Goal: Find specific page/section: Find specific page/section

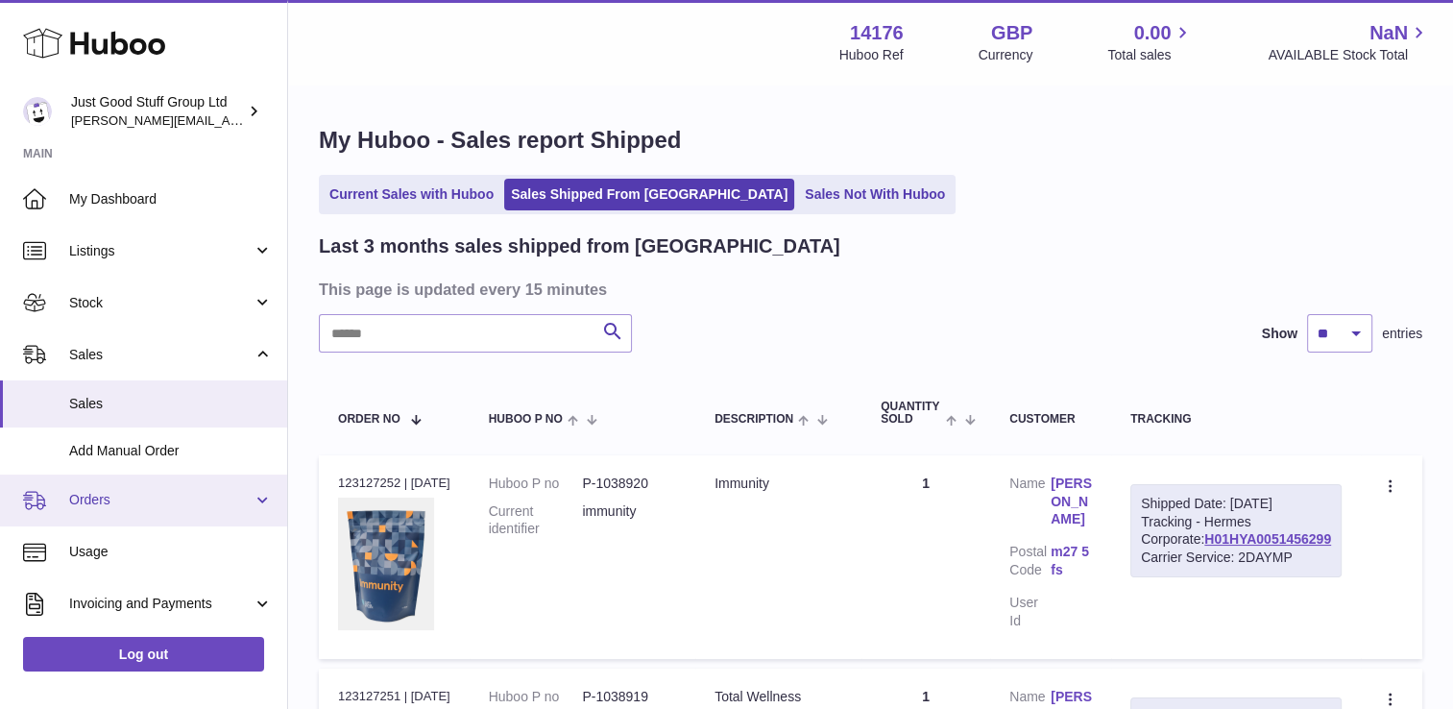
click at [106, 494] on span "Orders" at bounding box center [160, 500] width 183 height 18
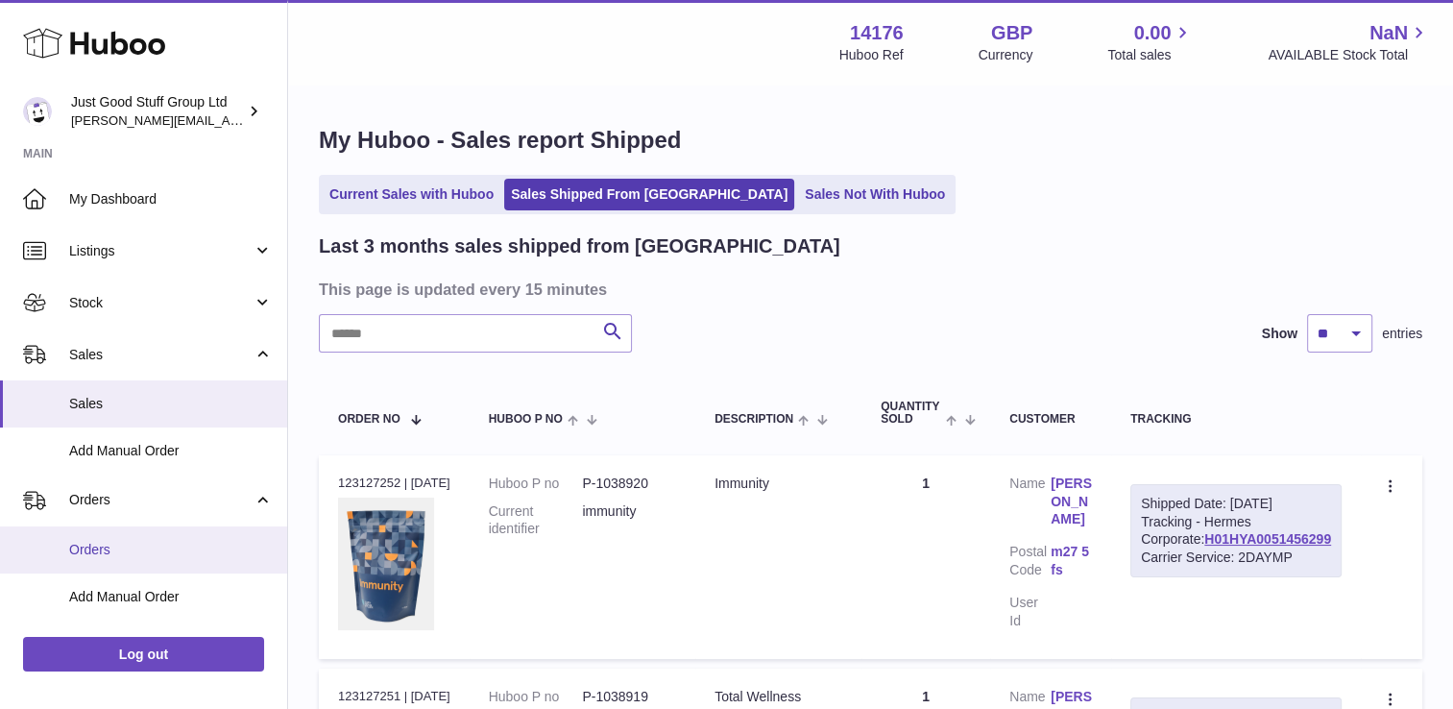
click at [104, 549] on span "Orders" at bounding box center [171, 550] width 204 height 18
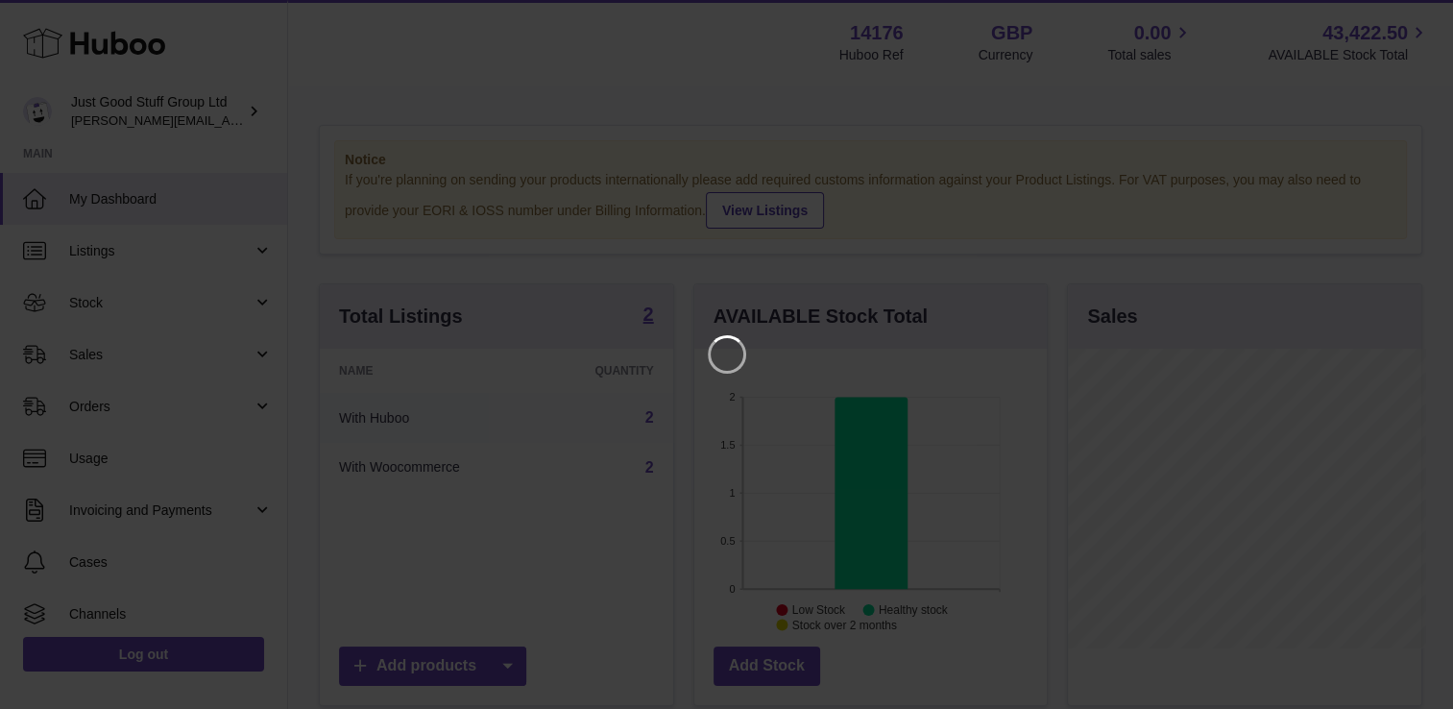
scroll to position [300, 358]
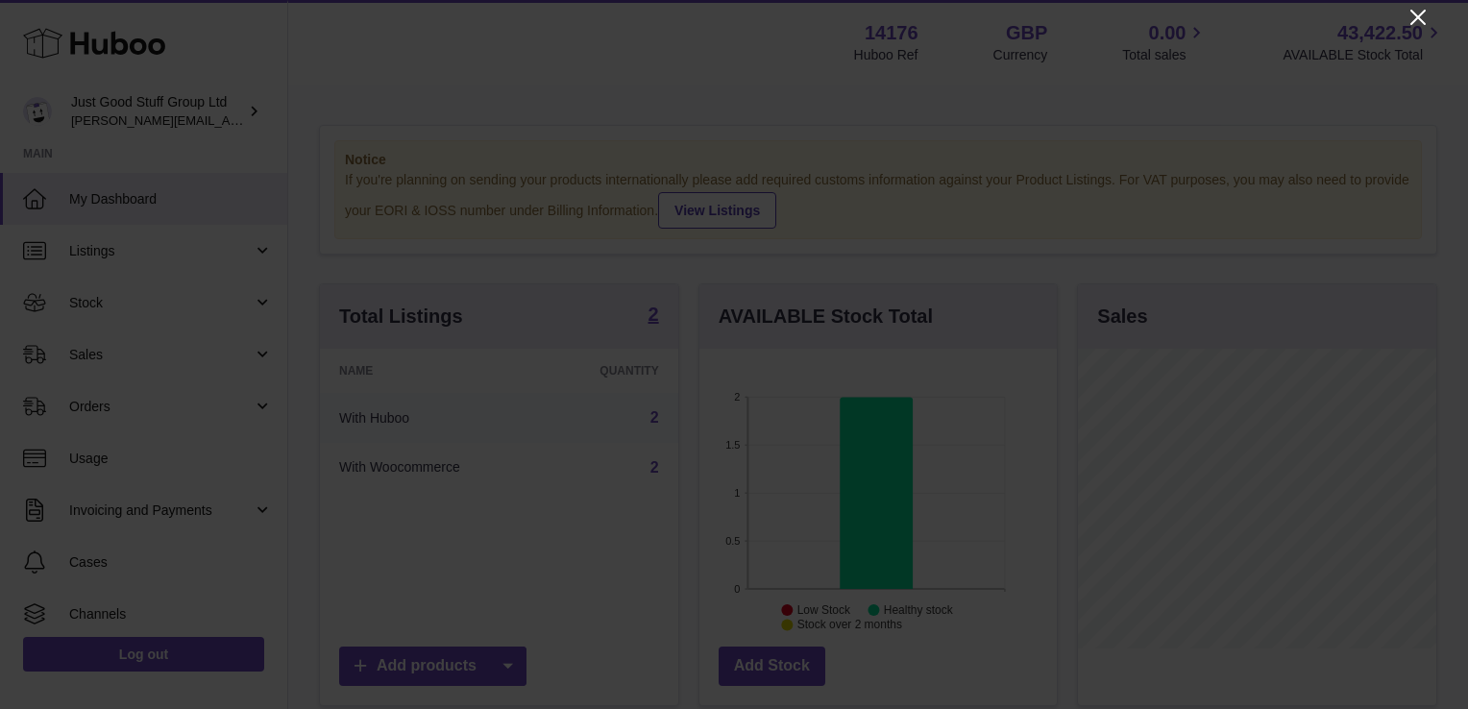
click at [1411, 16] on icon "Close" at bounding box center [1417, 17] width 23 height 23
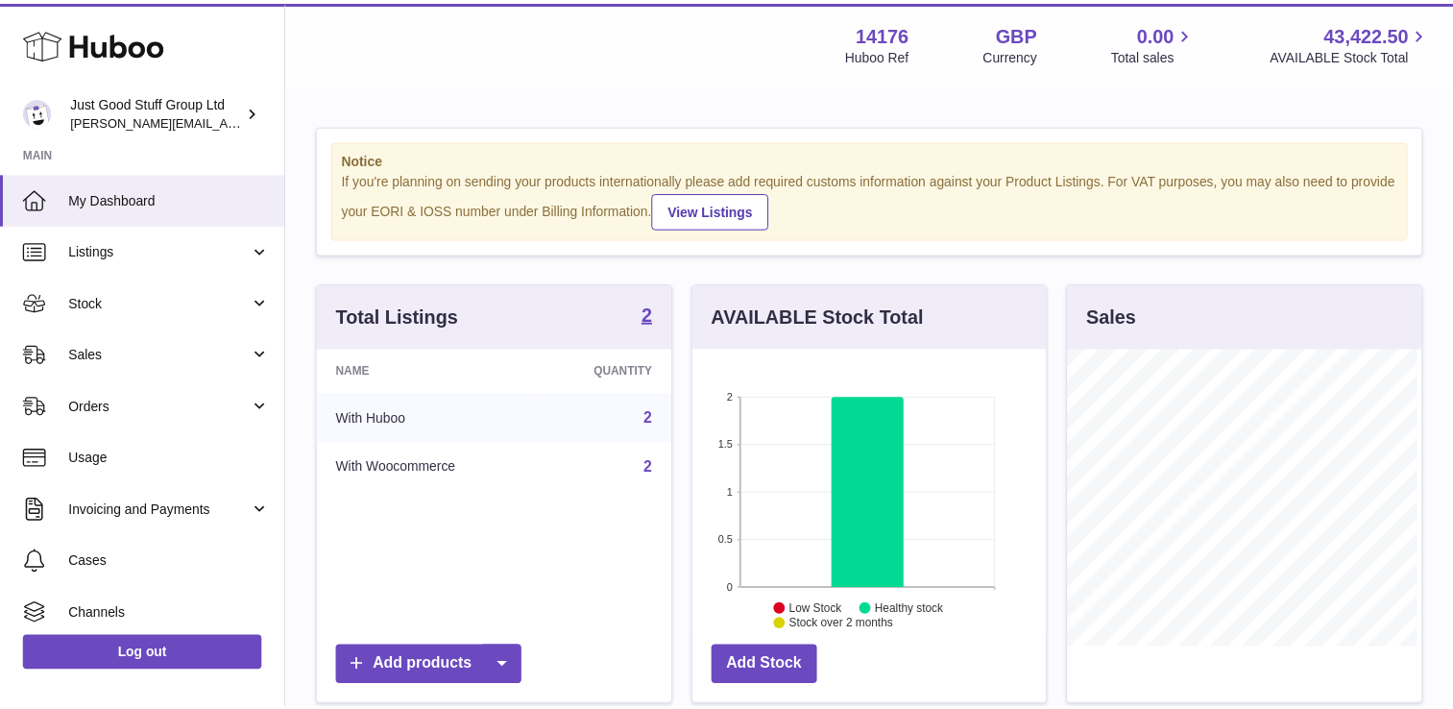
scroll to position [960158, 960104]
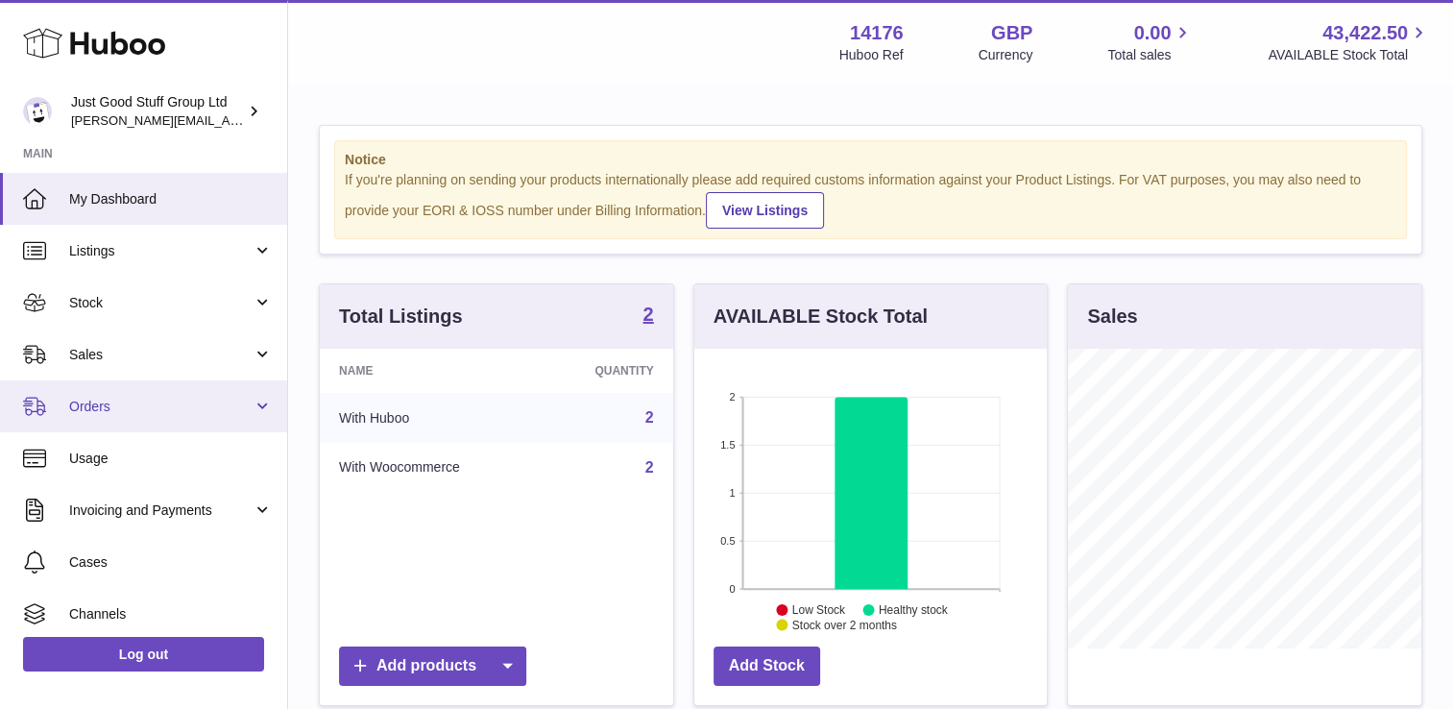
click at [131, 405] on span "Orders" at bounding box center [160, 407] width 183 height 18
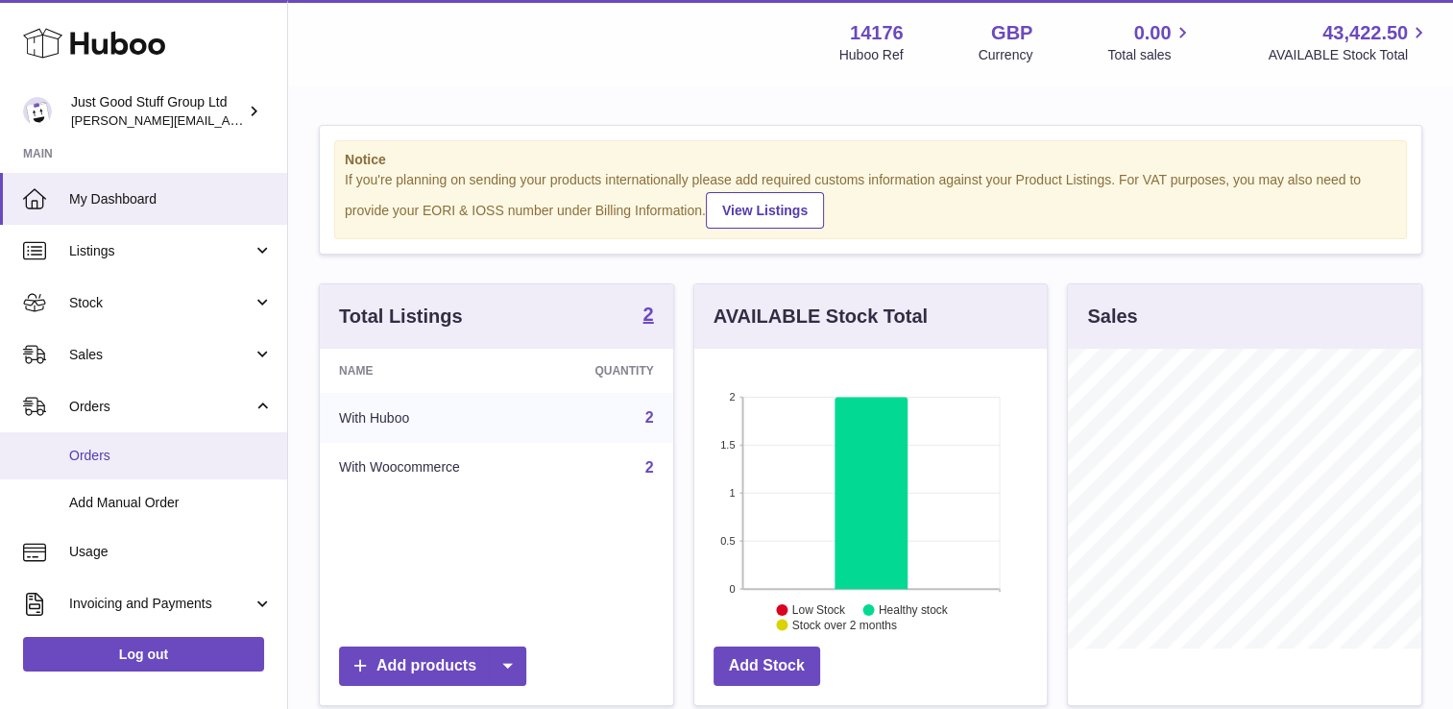
click at [115, 453] on span "Orders" at bounding box center [171, 456] width 204 height 18
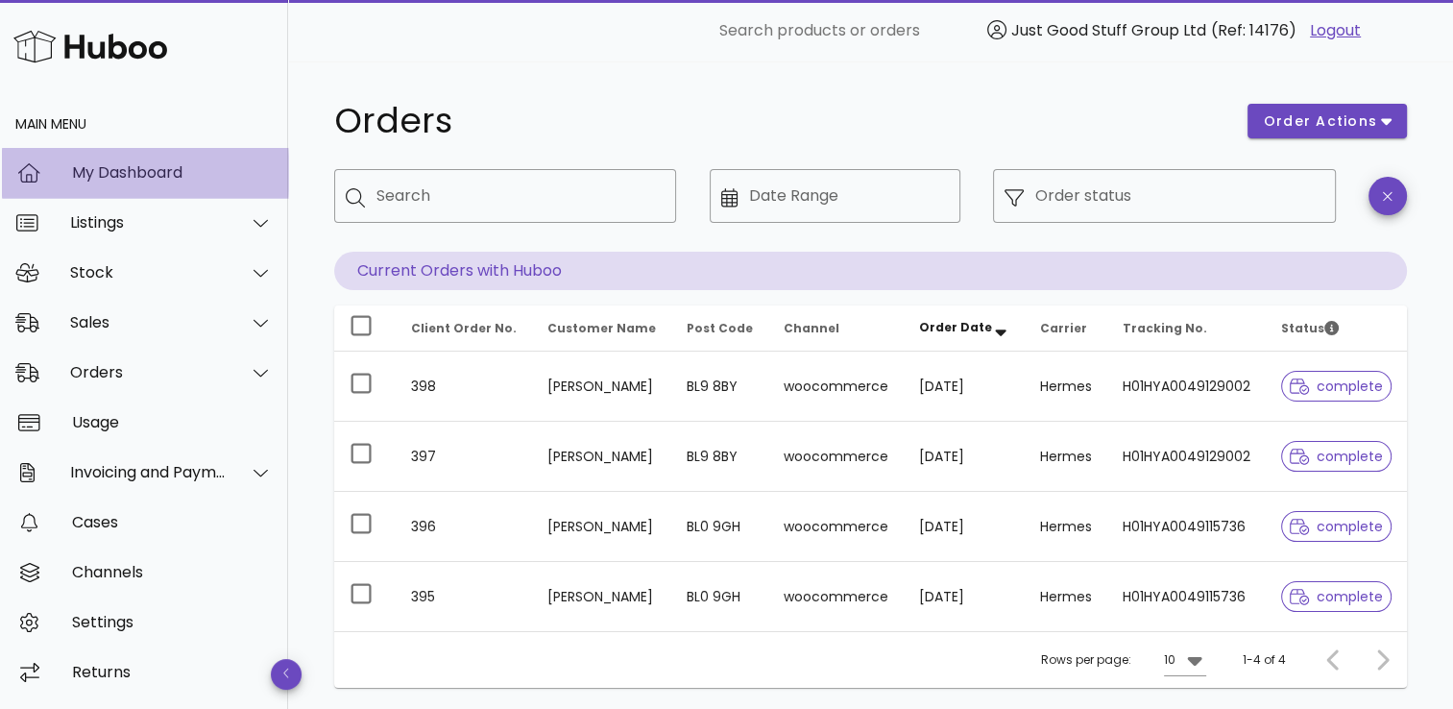
click at [128, 175] on div "My Dashboard" at bounding box center [172, 172] width 201 height 18
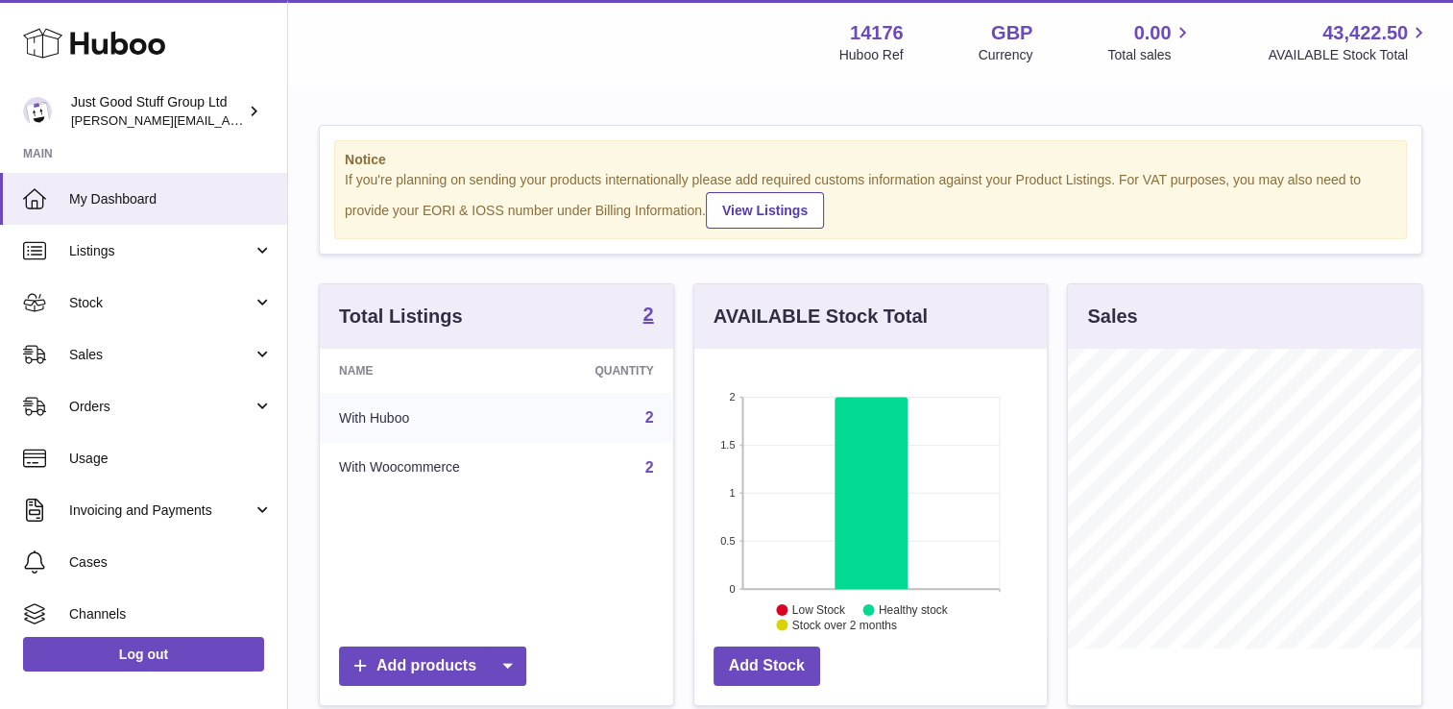
scroll to position [300, 353]
